Goal: Navigation & Orientation: Find specific page/section

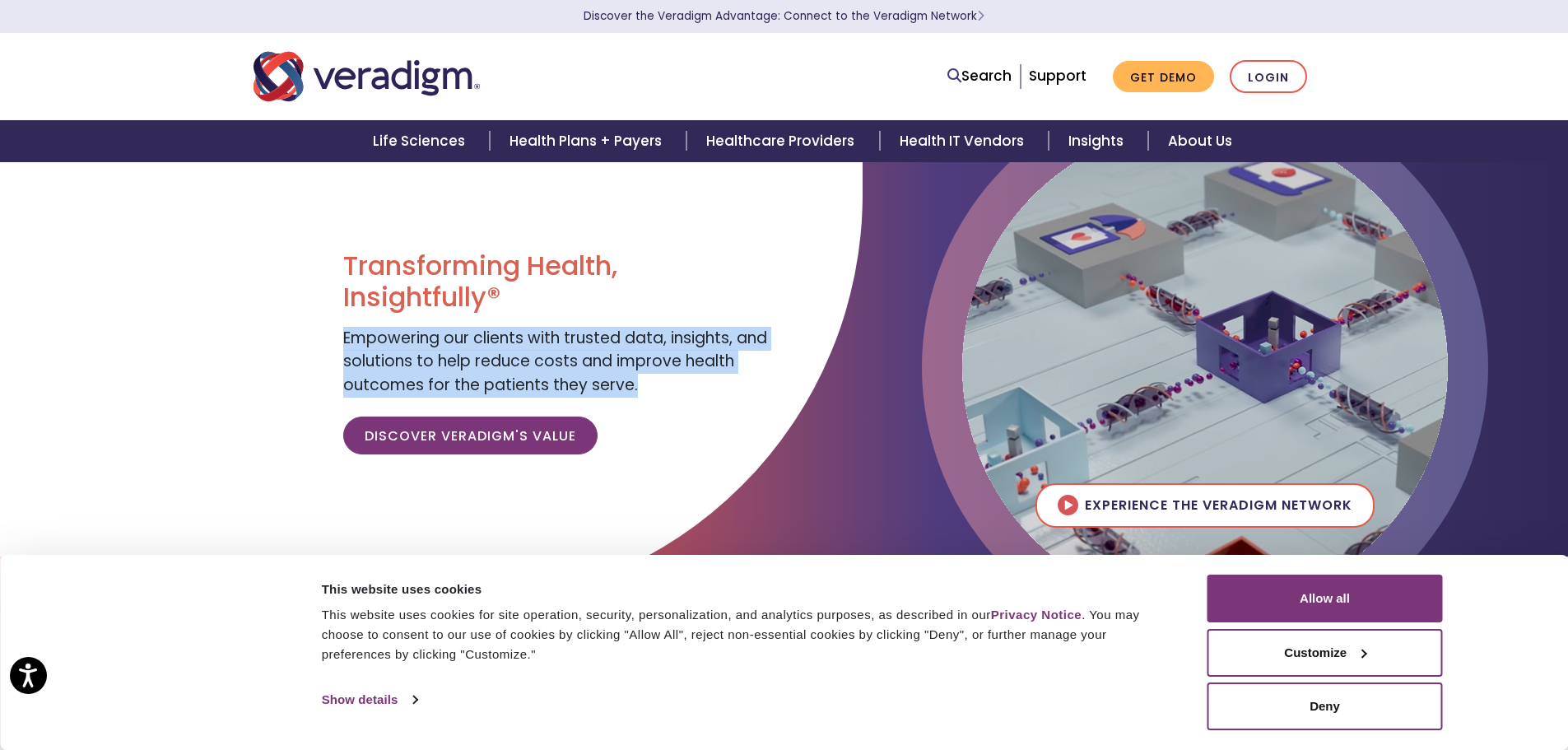
drag, startPoint x: 338, startPoint y: 349, endPoint x: 765, endPoint y: 387, distance: 428.7
click at [765, 387] on div "Transforming Health, Insightfully® Empowering our clients with trusted data, in…" at bounding box center [558, 358] width 453 height 395
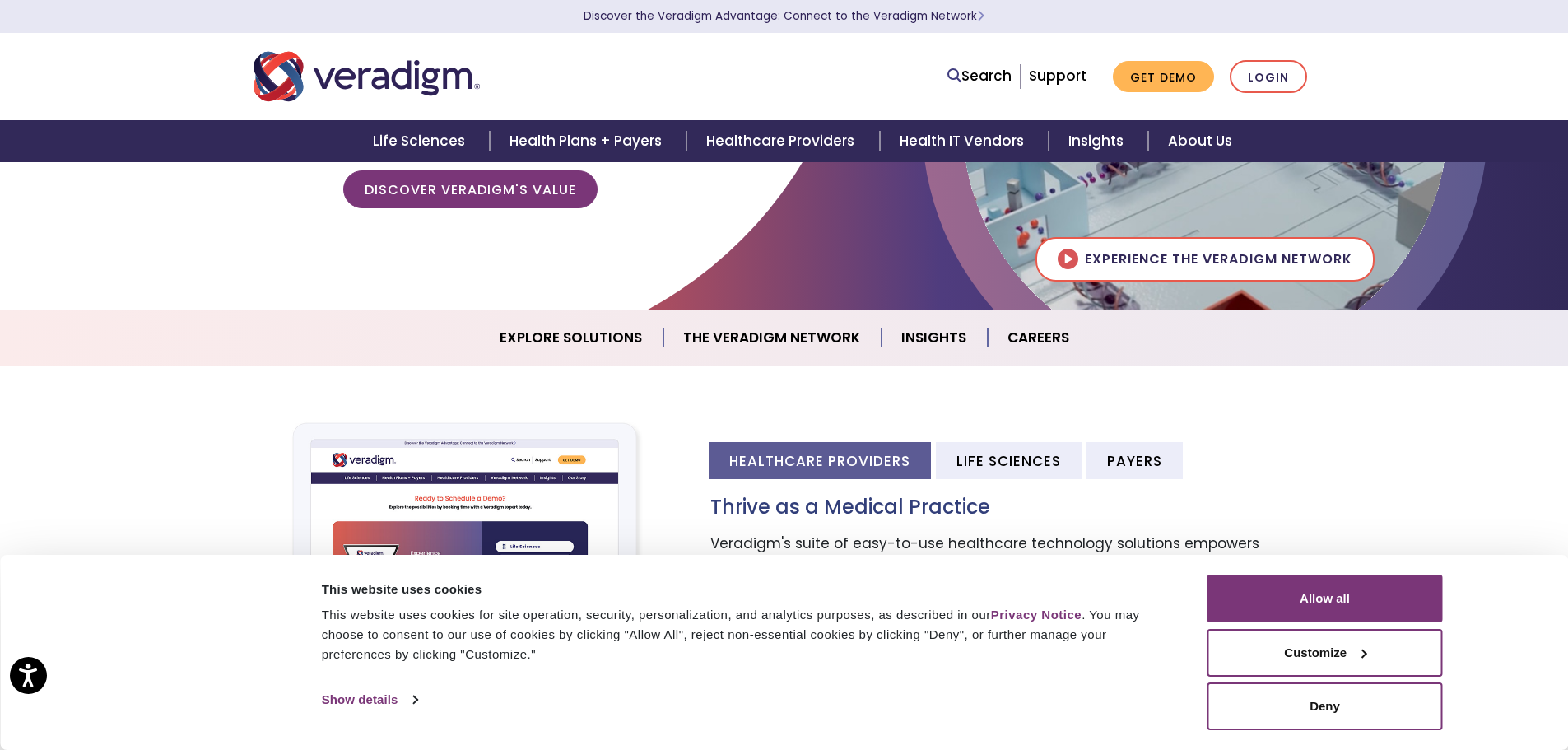
scroll to position [247, 0]
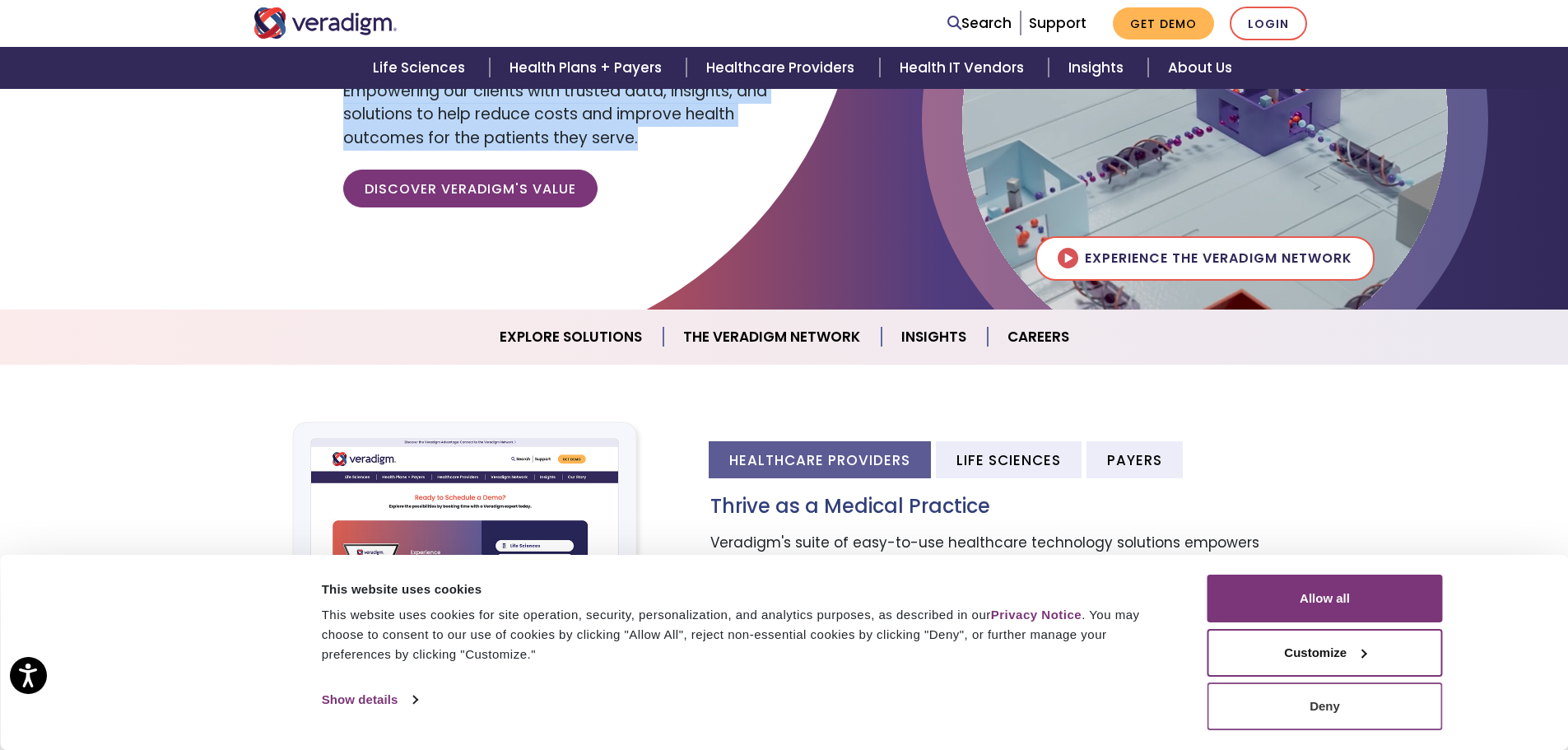
click at [1350, 706] on button "Deny" at bounding box center [1326, 706] width 236 height 48
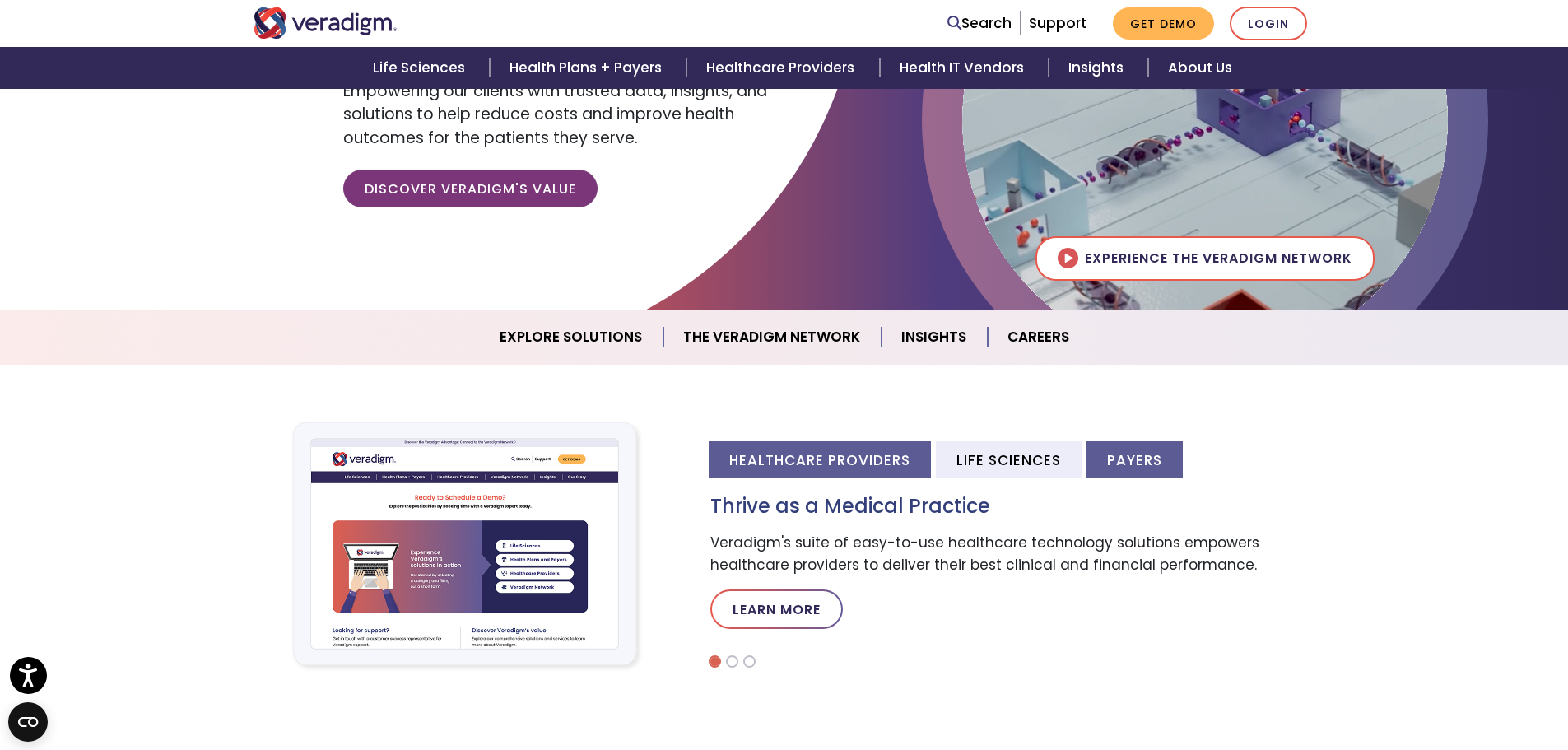
click at [1157, 460] on li "Payers" at bounding box center [1135, 459] width 96 height 37
click at [860, 443] on li "Healthcare Providers" at bounding box center [820, 459] width 223 height 37
click at [989, 449] on li "Life Sciences" at bounding box center [1009, 459] width 145 height 37
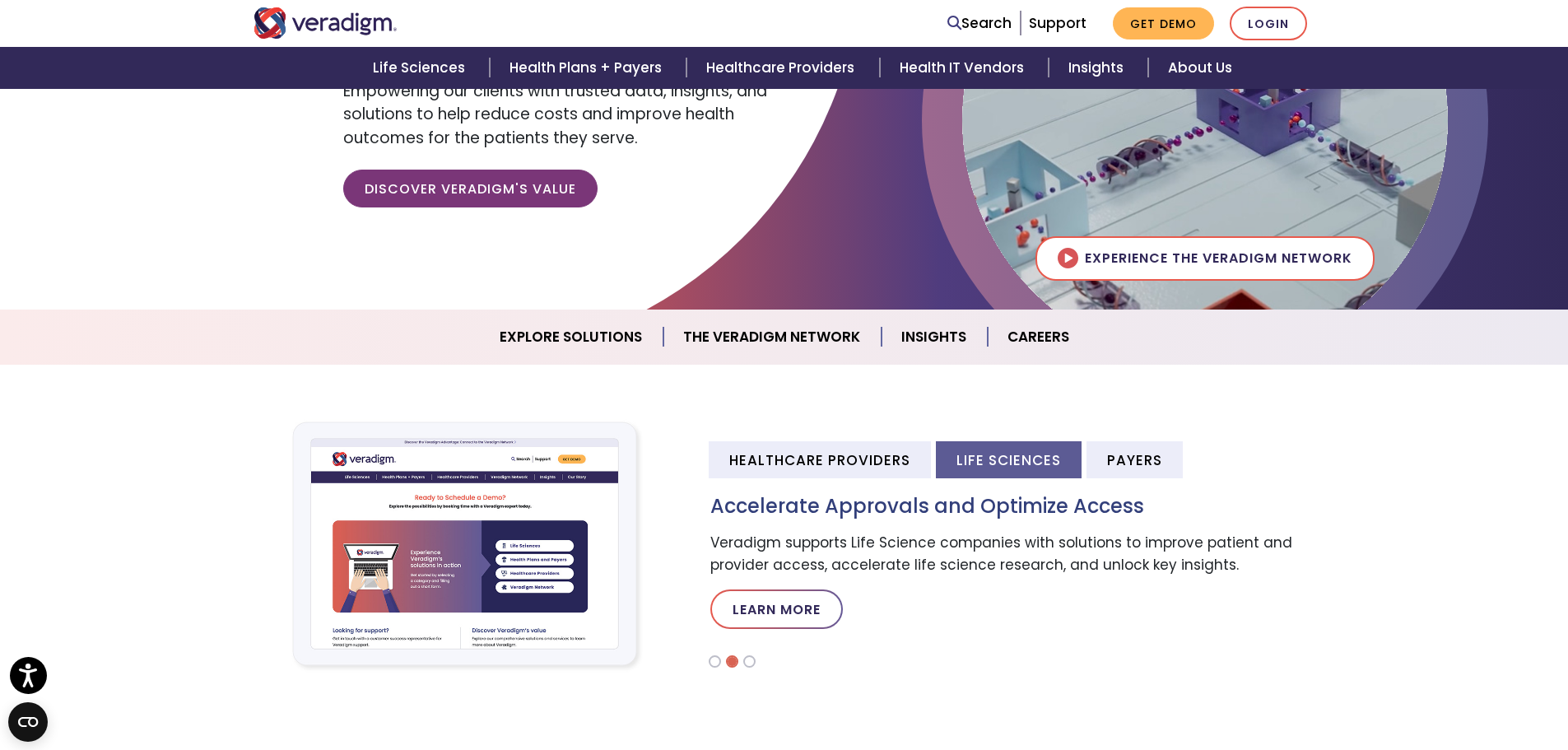
drag, startPoint x: 1041, startPoint y: 337, endPoint x: 1026, endPoint y: 362, distance: 29.2
click at [1041, 339] on link "Careers" at bounding box center [1038, 337] width 101 height 42
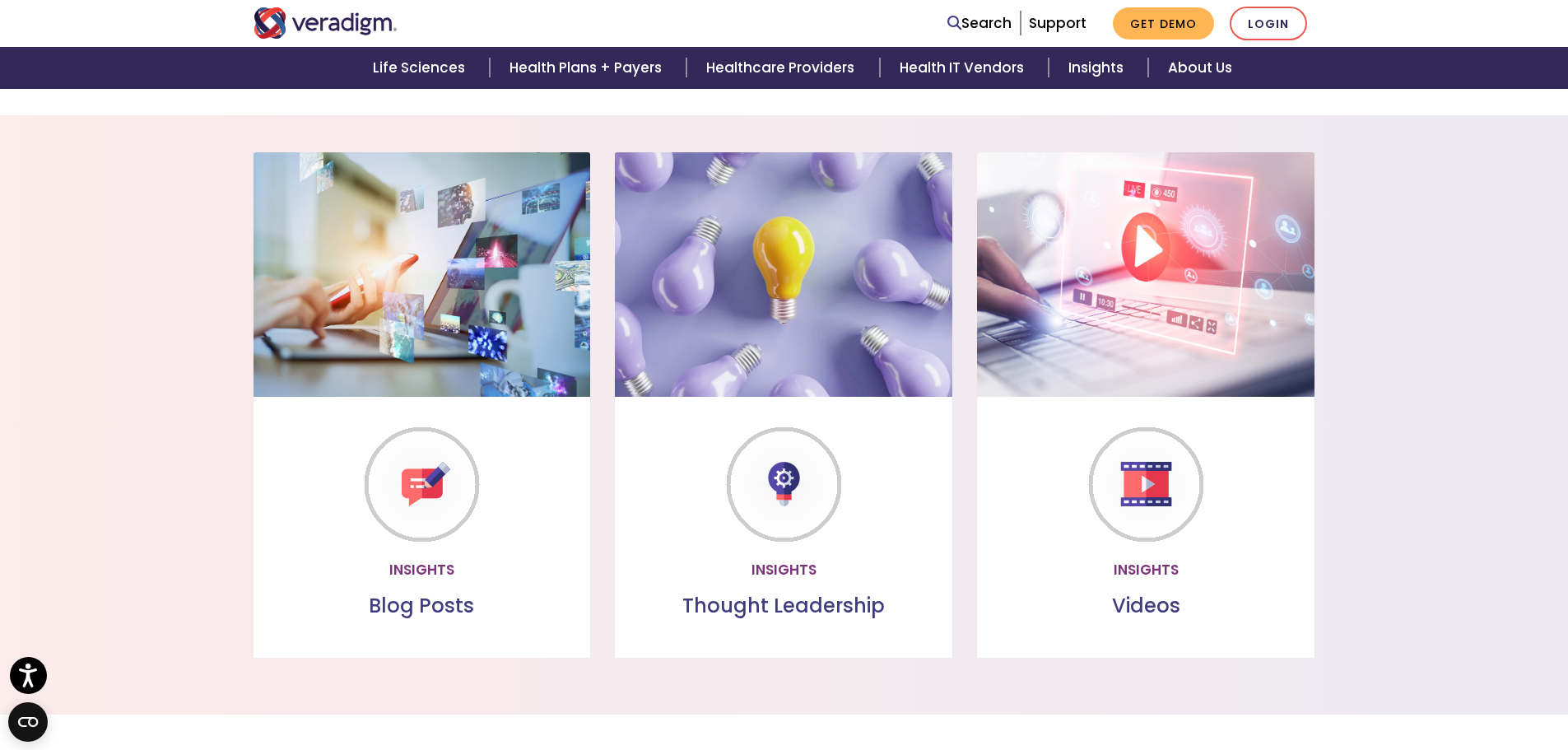
scroll to position [1497, 0]
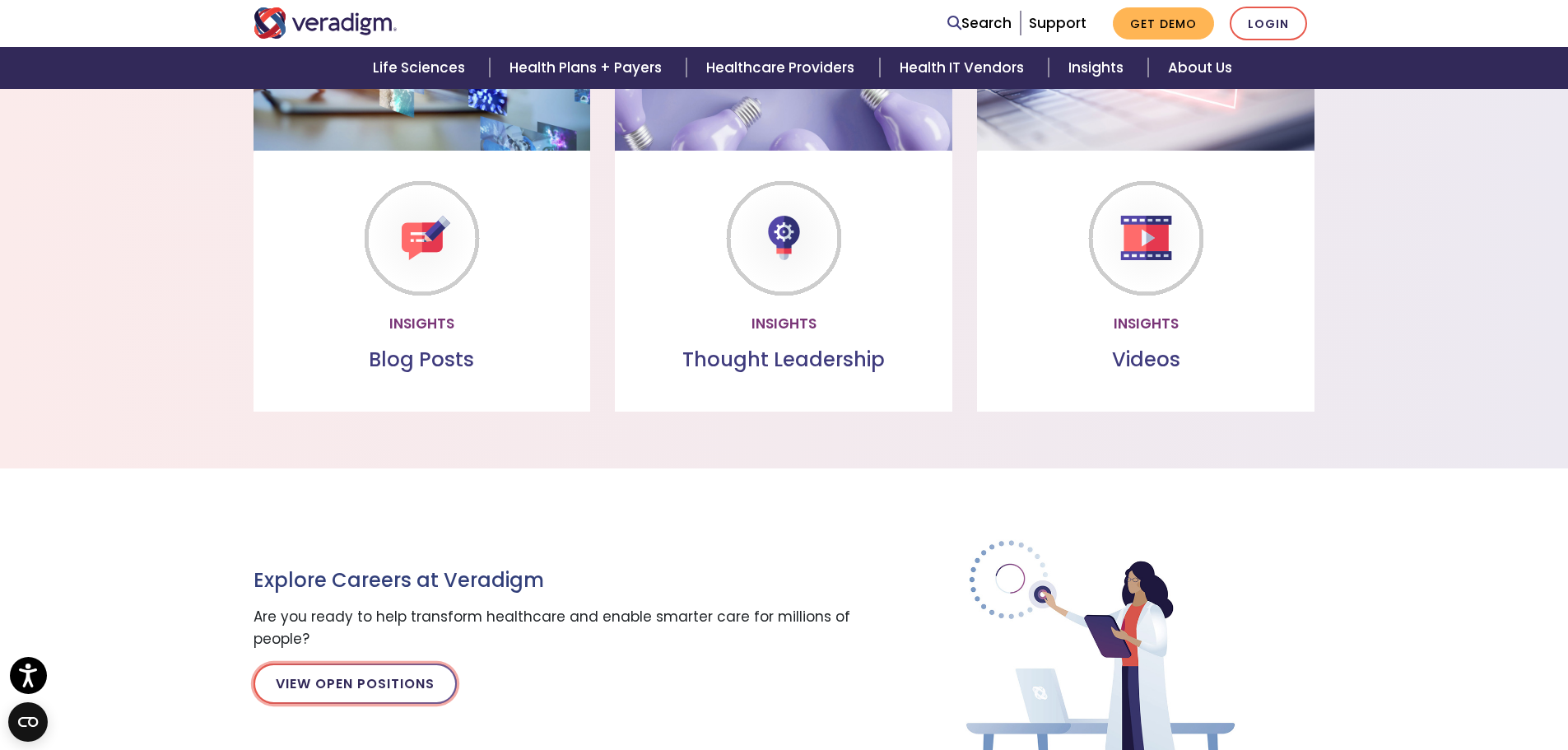
click at [405, 694] on link "View Open Positions" at bounding box center [356, 683] width 204 height 40
